Goal: Task Accomplishment & Management: Complete application form

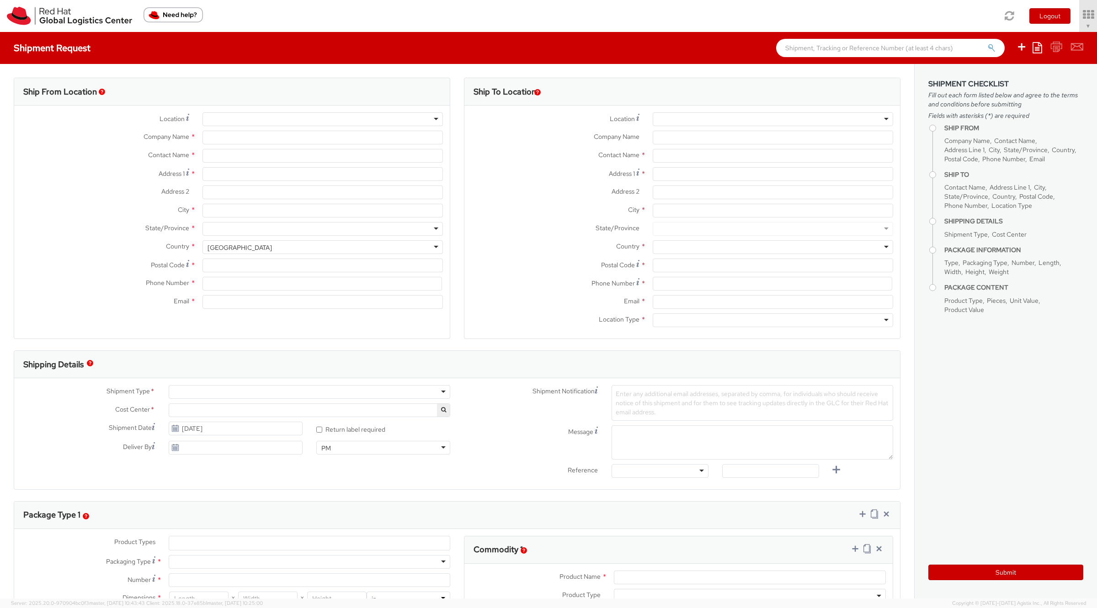
type input "Red Hat, Inc."
type input "Soojung Mansberger"
type input "100 East Davie Street"
type input "RALEIGH"
type input "27601"
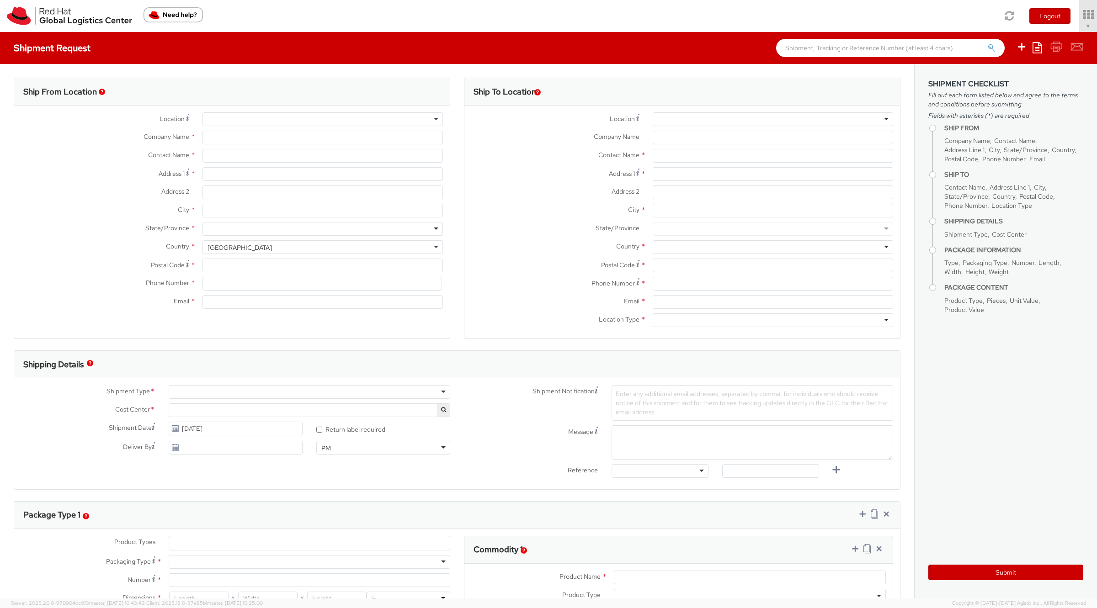
type input "919-754-4950"
type input "solee@redhat.com"
select select "901"
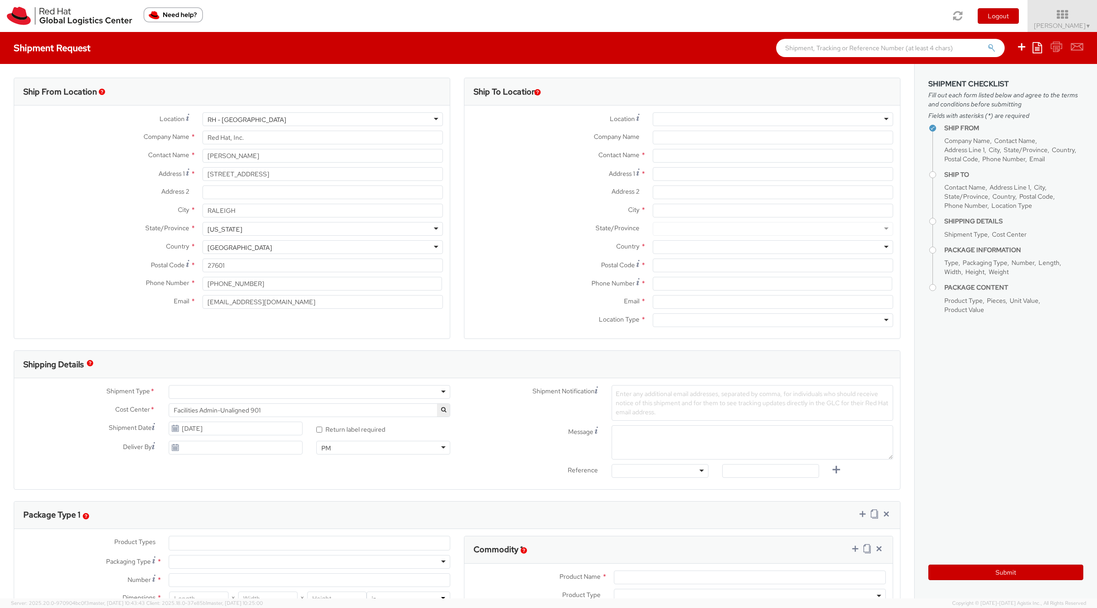
select select
click at [1055, 24] on span "Soojung Mansberger ▼" at bounding box center [1062, 25] width 57 height 8
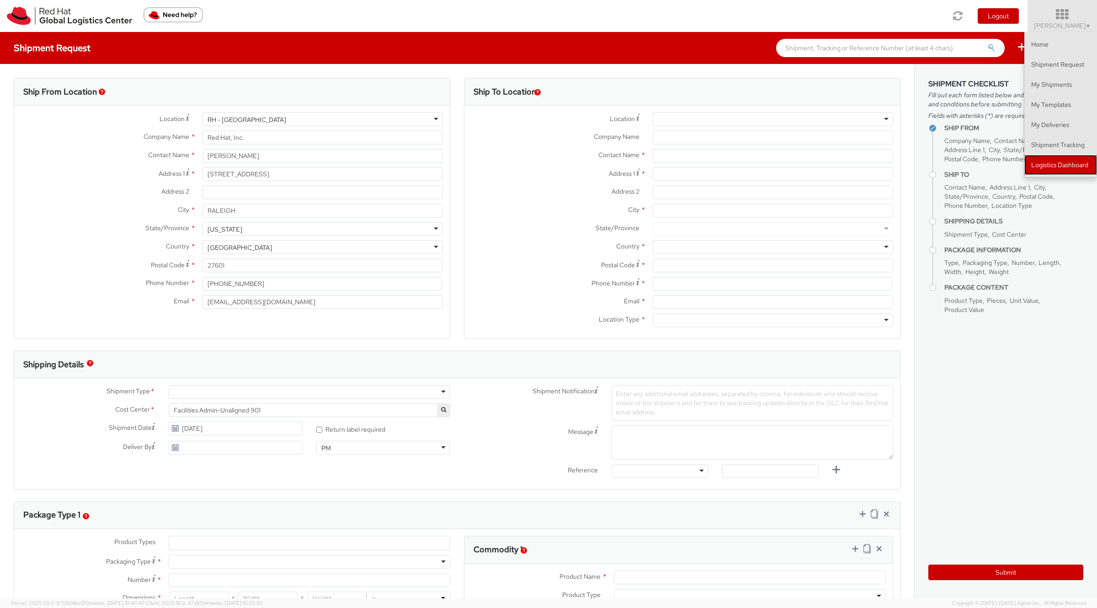
click at [1043, 157] on link "Logistics Dashboard" at bounding box center [1060, 165] width 73 height 20
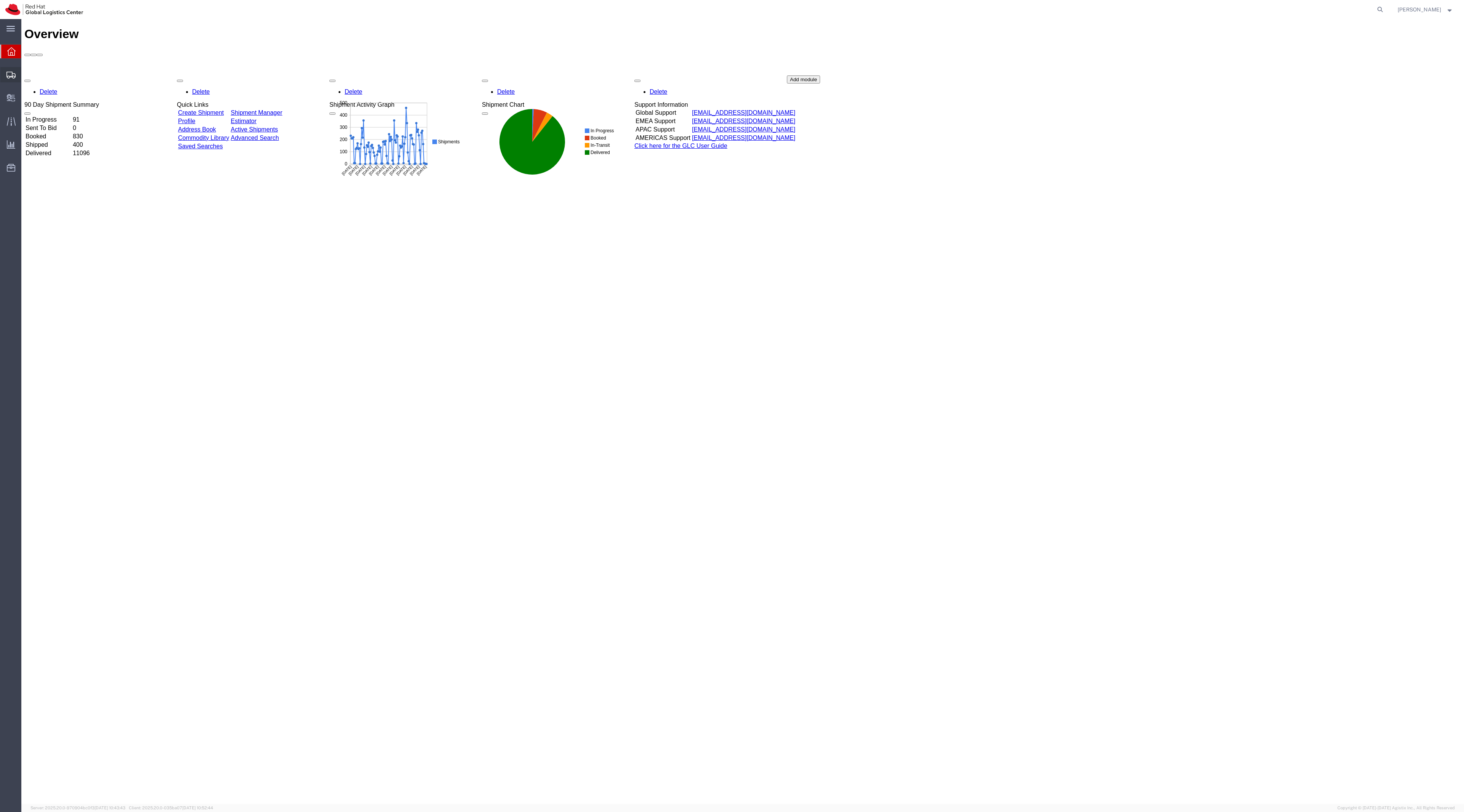
click at [0, 0] on span "Shipment Manager" at bounding box center [0, 0] width 0 height 0
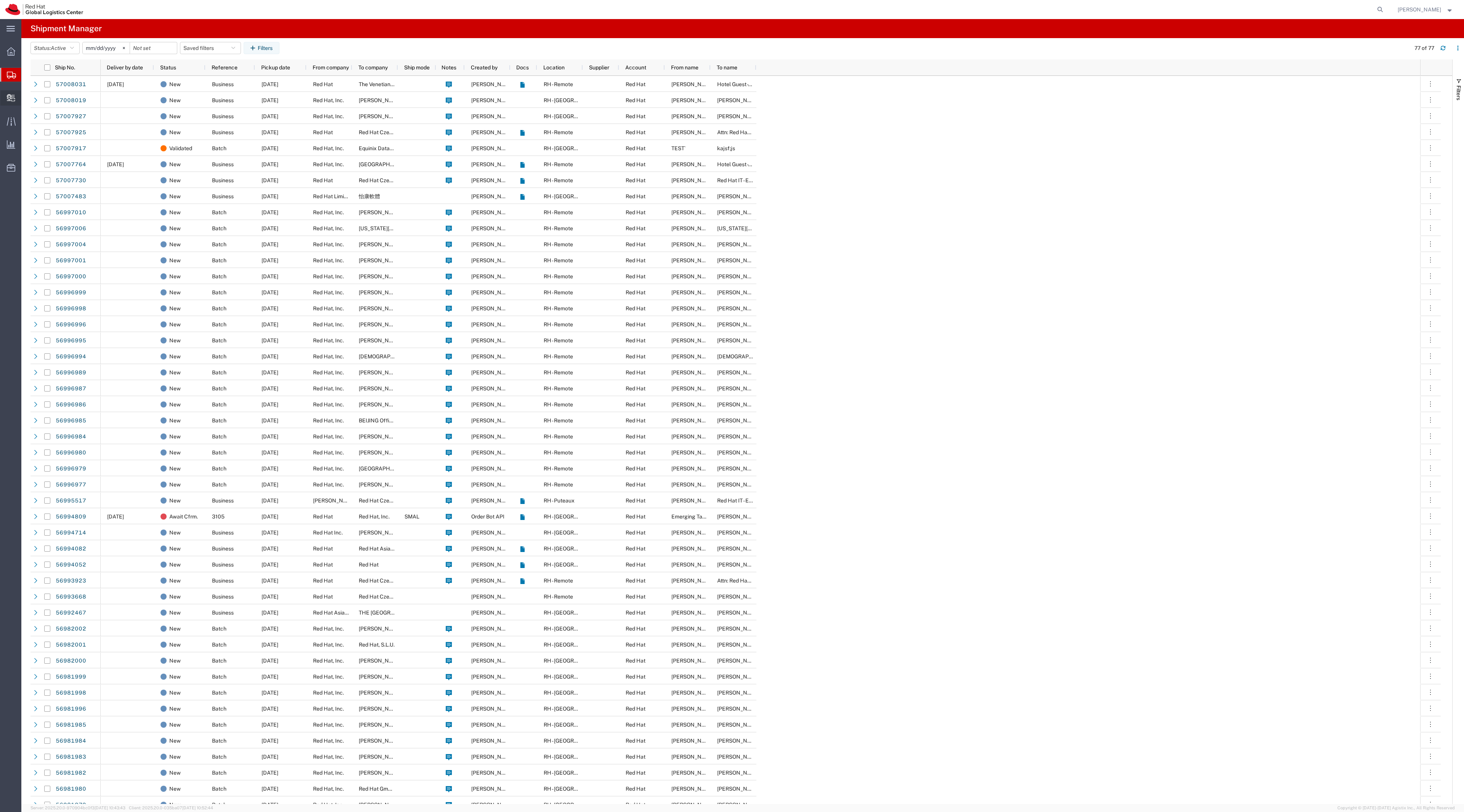
click at [27, 99] on span "Internal Delivery" at bounding box center [23, 98] width 5 height 15
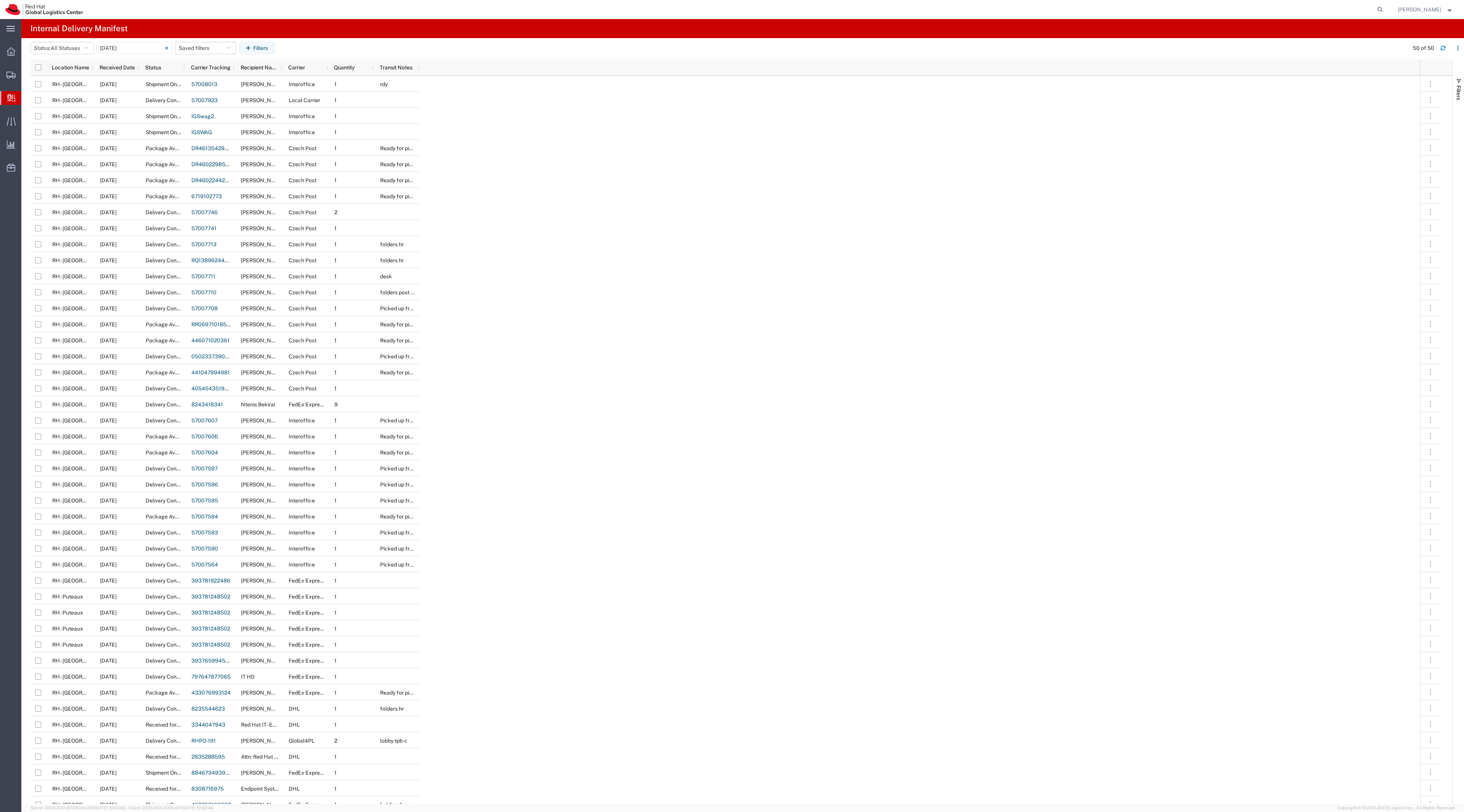
click at [0, 0] on span "Create Delivery" at bounding box center [0, 0] width 0 height 0
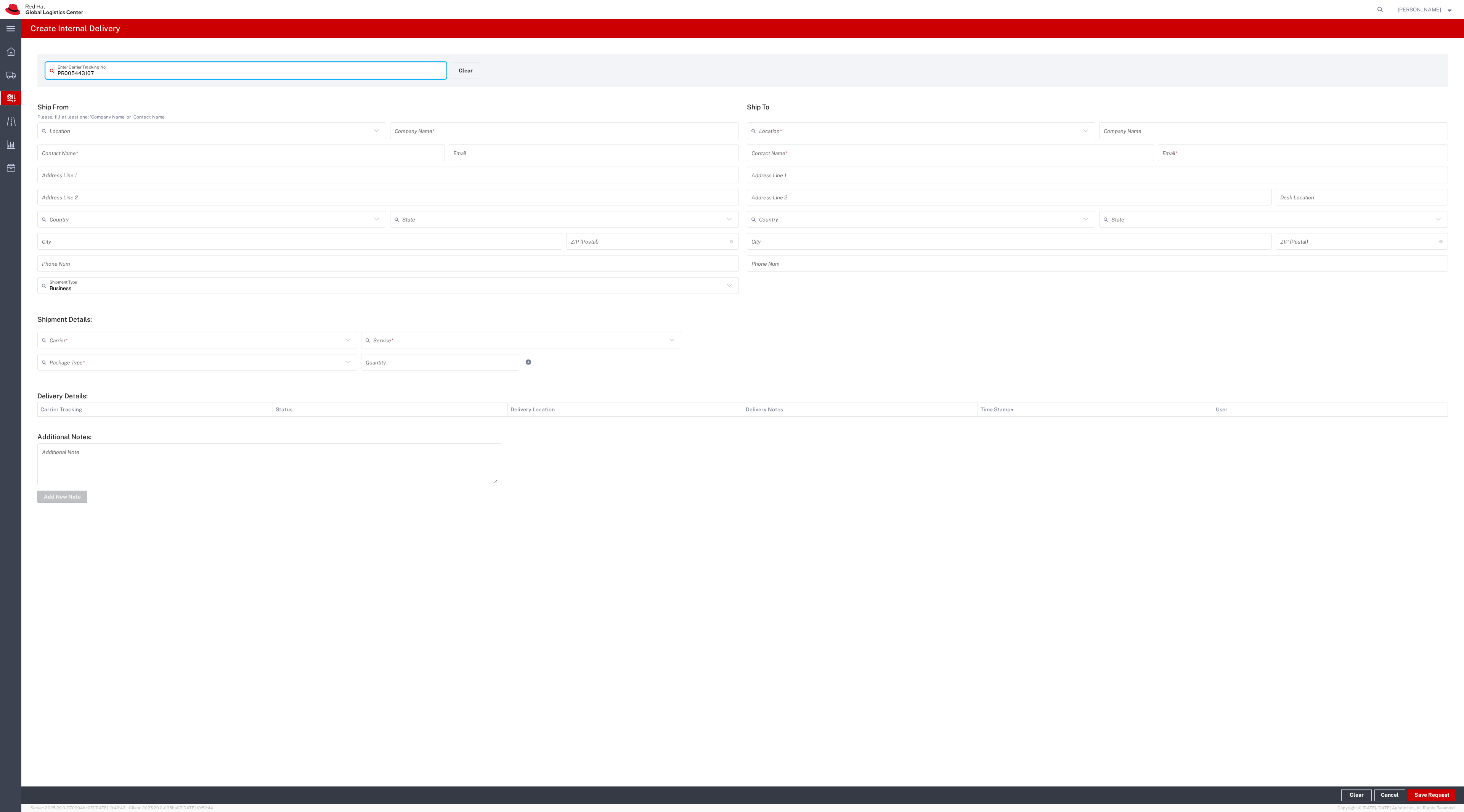
type input "PB005443107"
click at [465, 75] on button "Clear" at bounding box center [465, 71] width 31 height 17
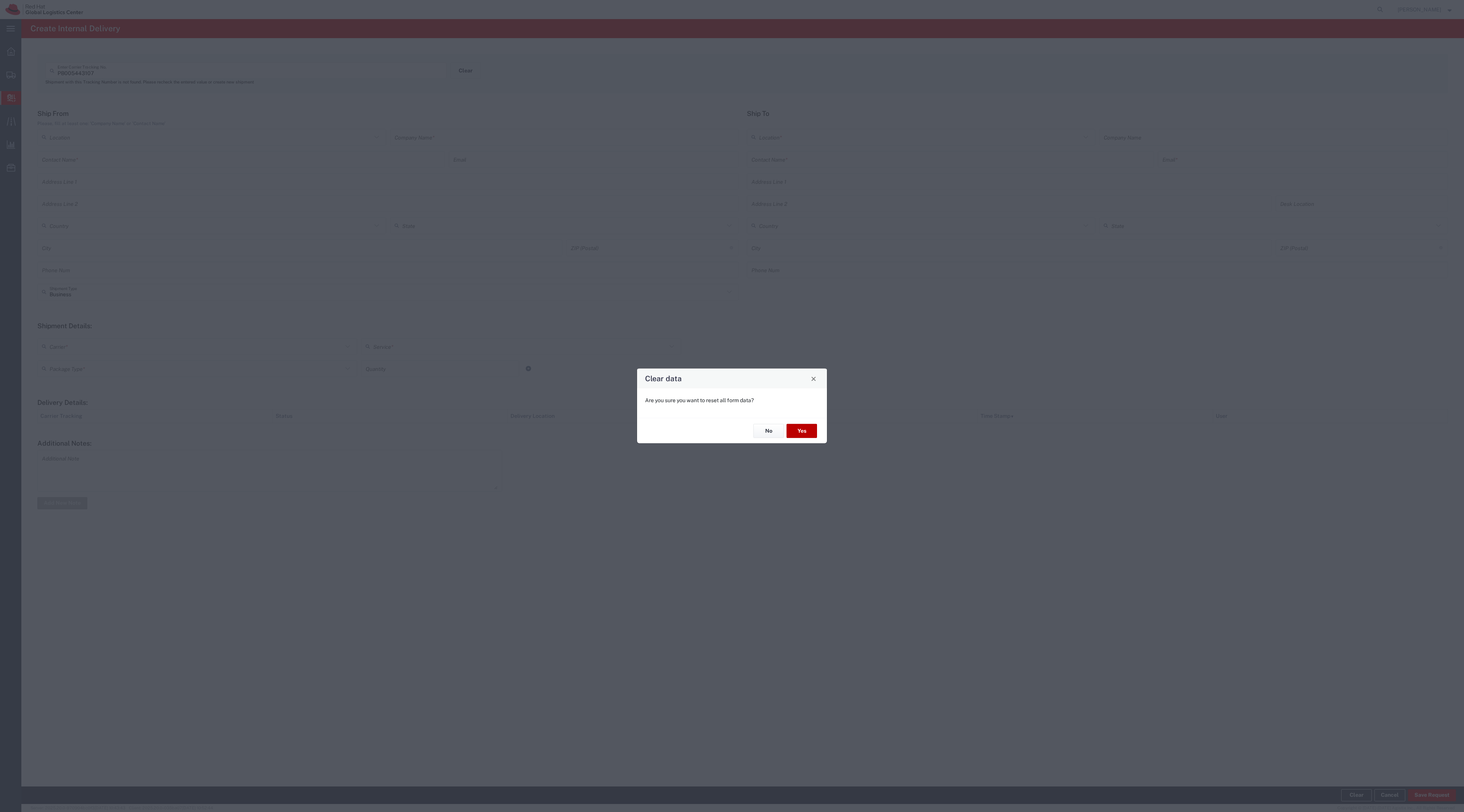
click at [806, 435] on button "Yes" at bounding box center [802, 430] width 31 height 14
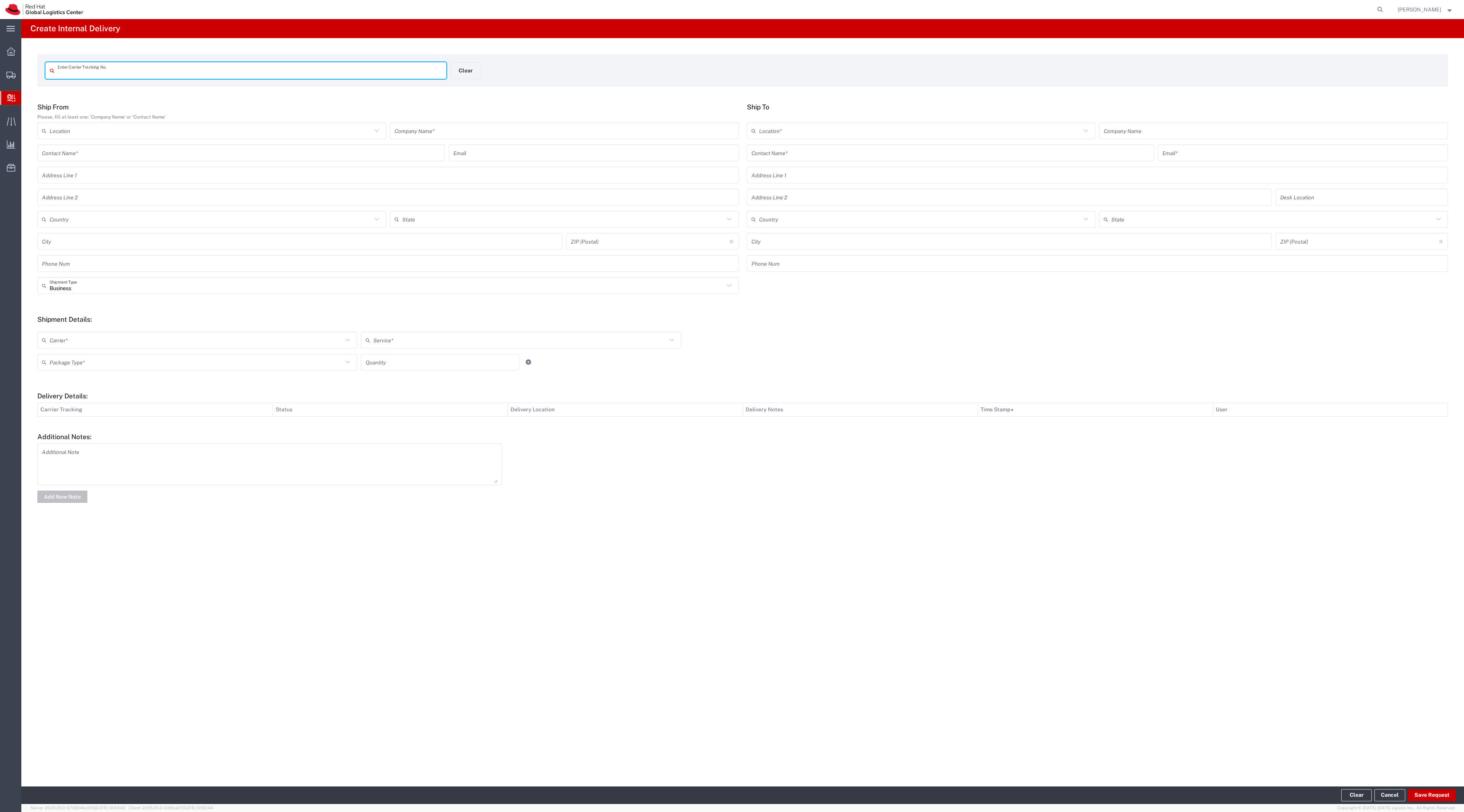
click at [244, 73] on input "text" at bounding box center [249, 71] width 385 height 13
type input "473543252624"
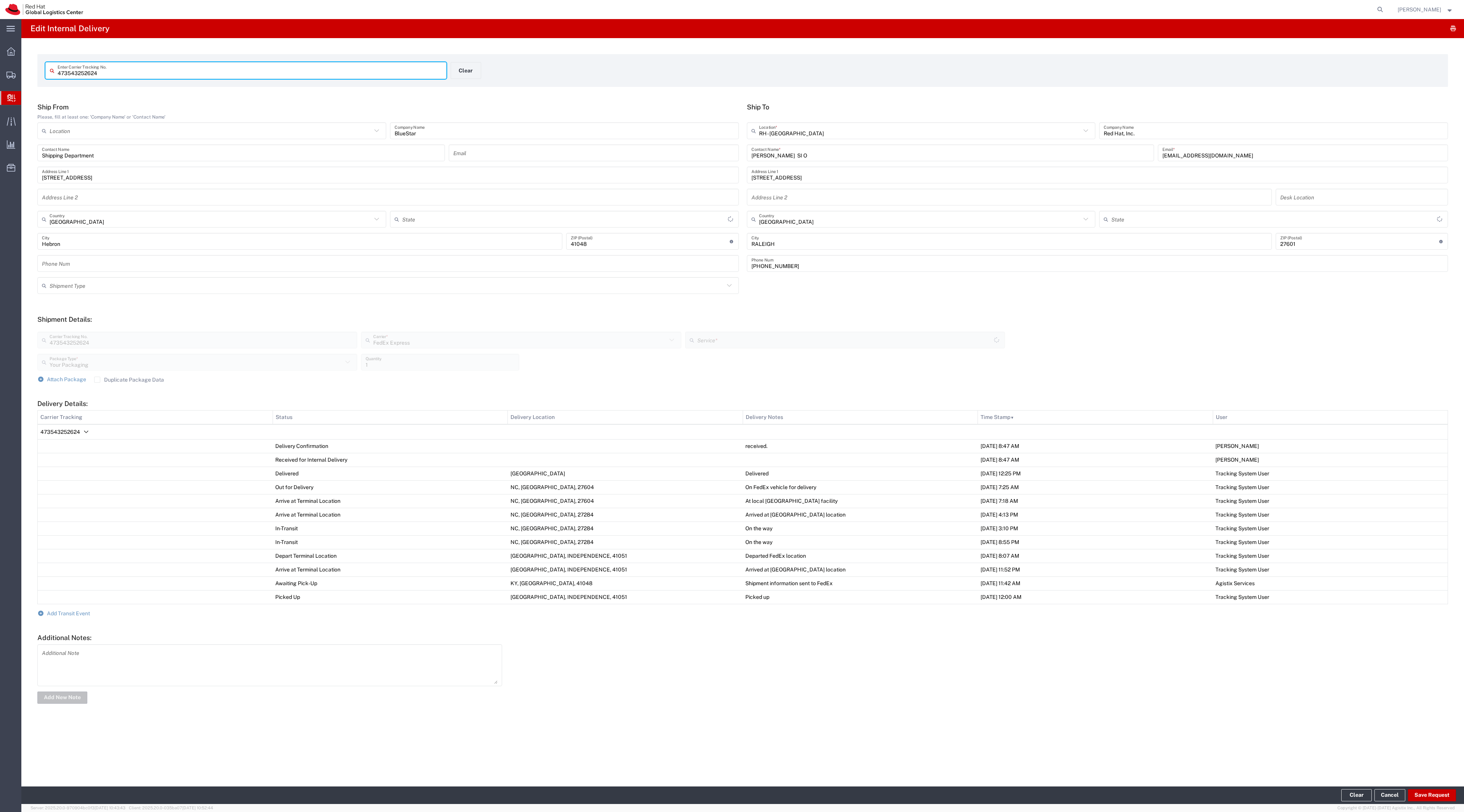
type input "Kentucky"
type input "Ground"
type input "North Carolina"
